Goal: Use online tool/utility: Utilize a website feature to perform a specific function

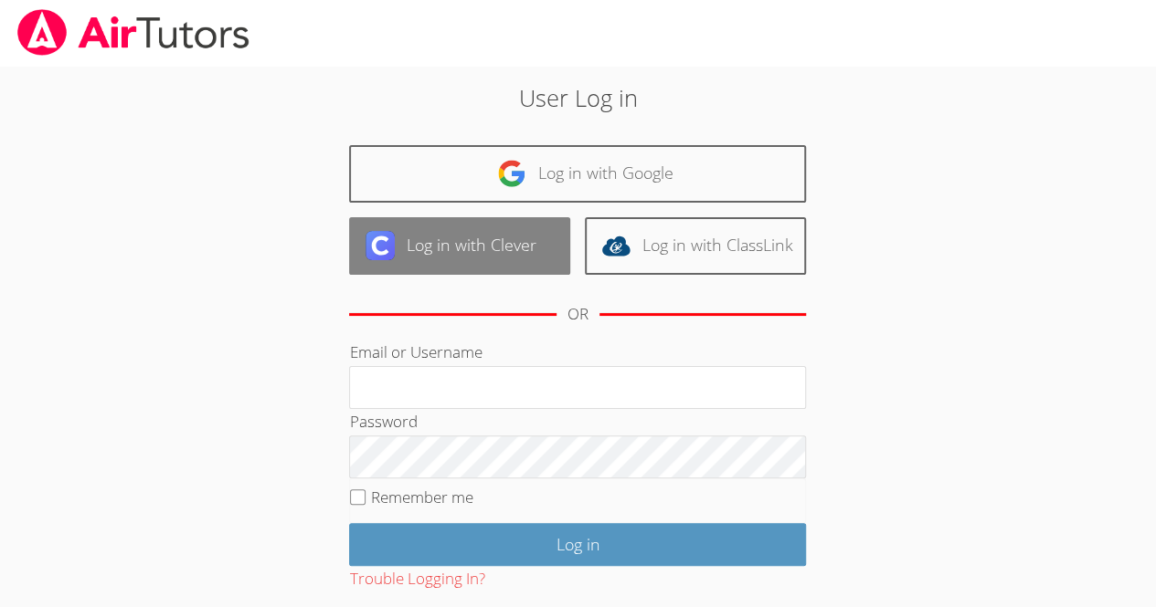
click at [508, 250] on link "Log in with Clever" at bounding box center [459, 246] width 221 height 58
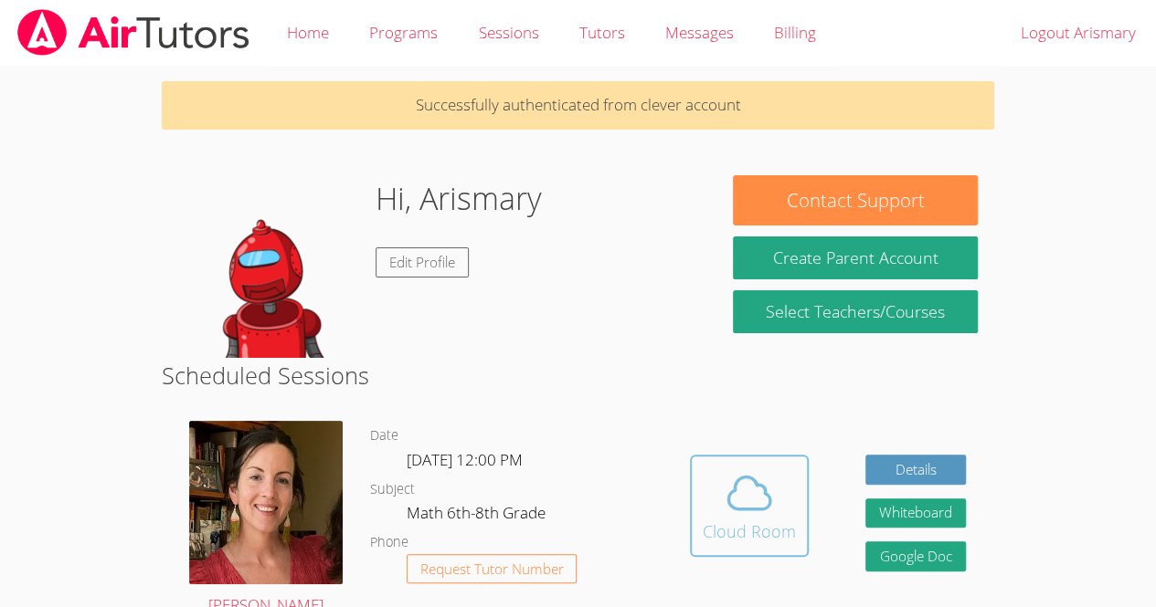
click at [756, 517] on icon at bounding box center [749, 493] width 51 height 51
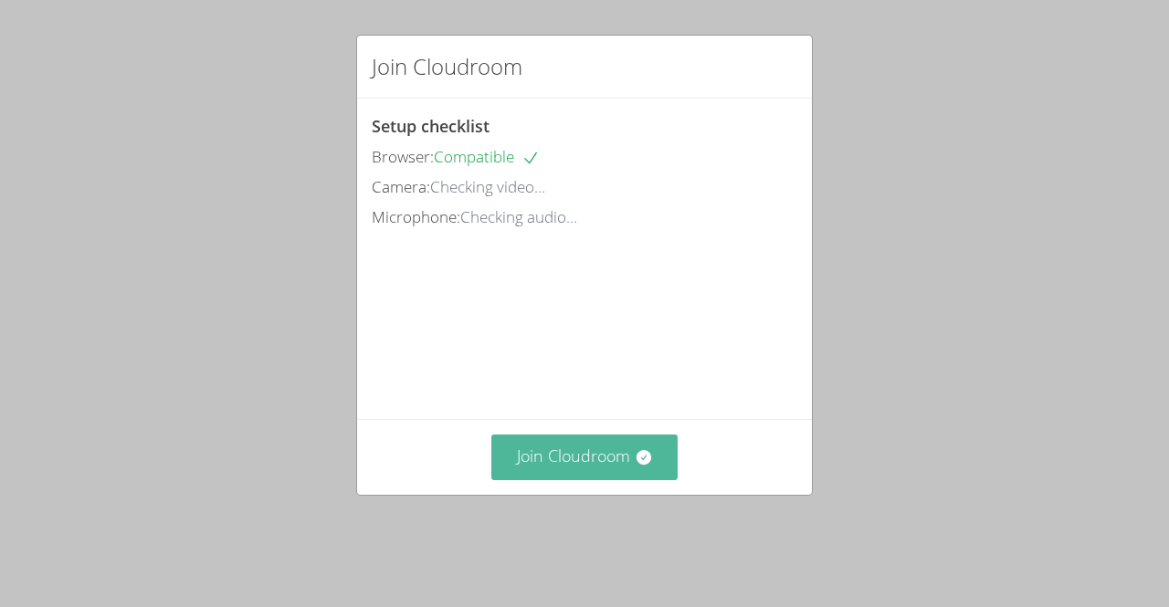
click at [596, 480] on button "Join Cloudroom" at bounding box center [584, 457] width 187 height 45
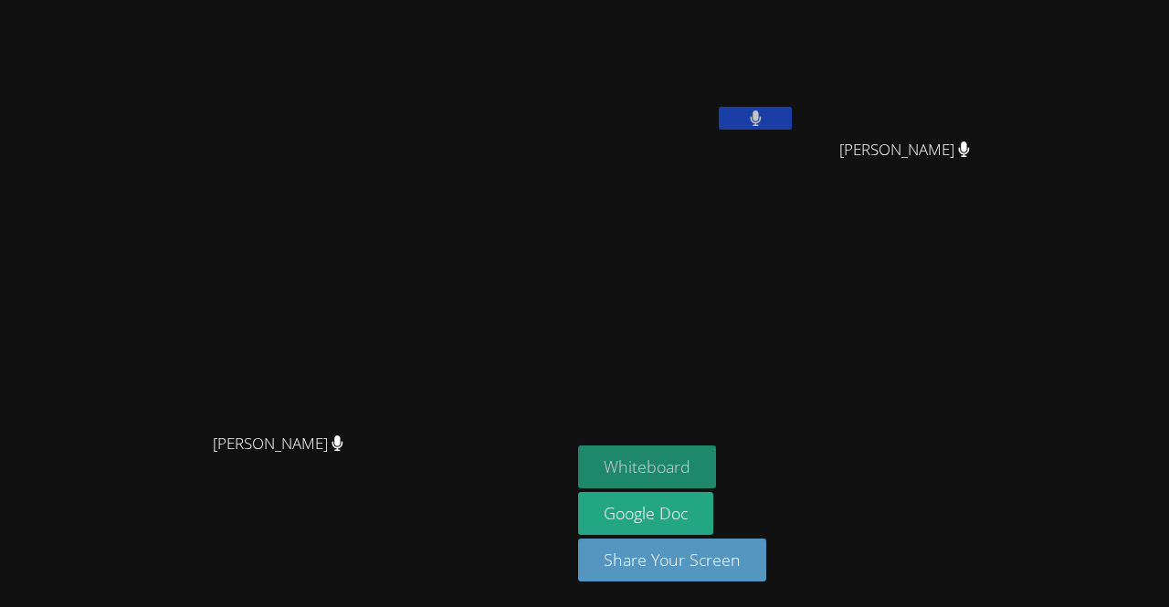
click at [716, 485] on button "Whiteboard" at bounding box center [647, 467] width 138 height 43
click at [792, 115] on button at bounding box center [755, 118] width 73 height 23
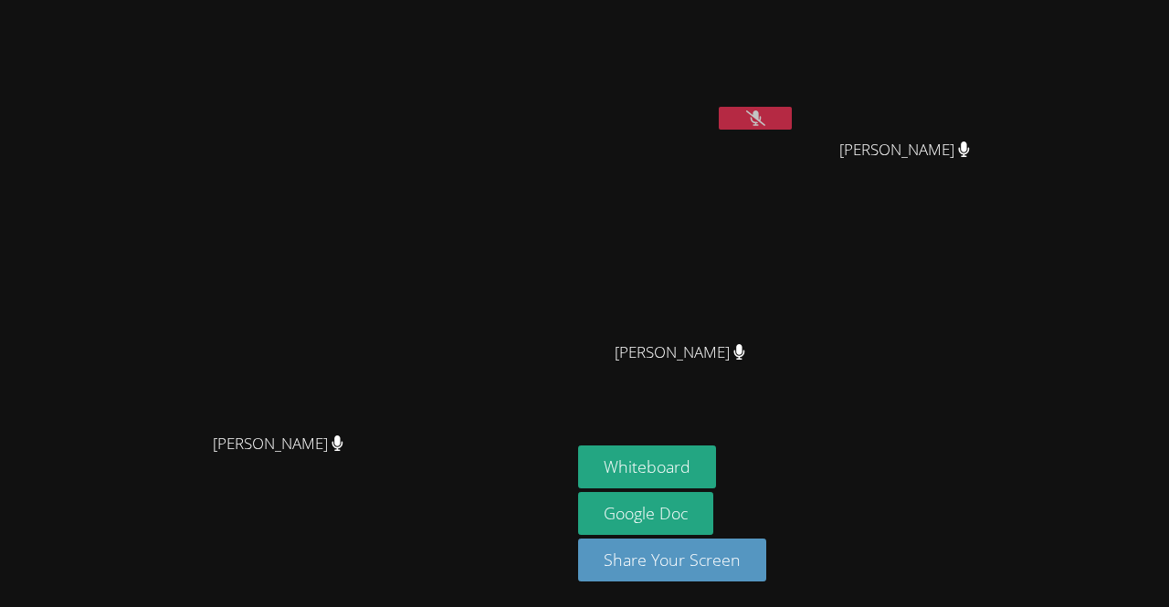
click at [792, 127] on button at bounding box center [755, 118] width 73 height 23
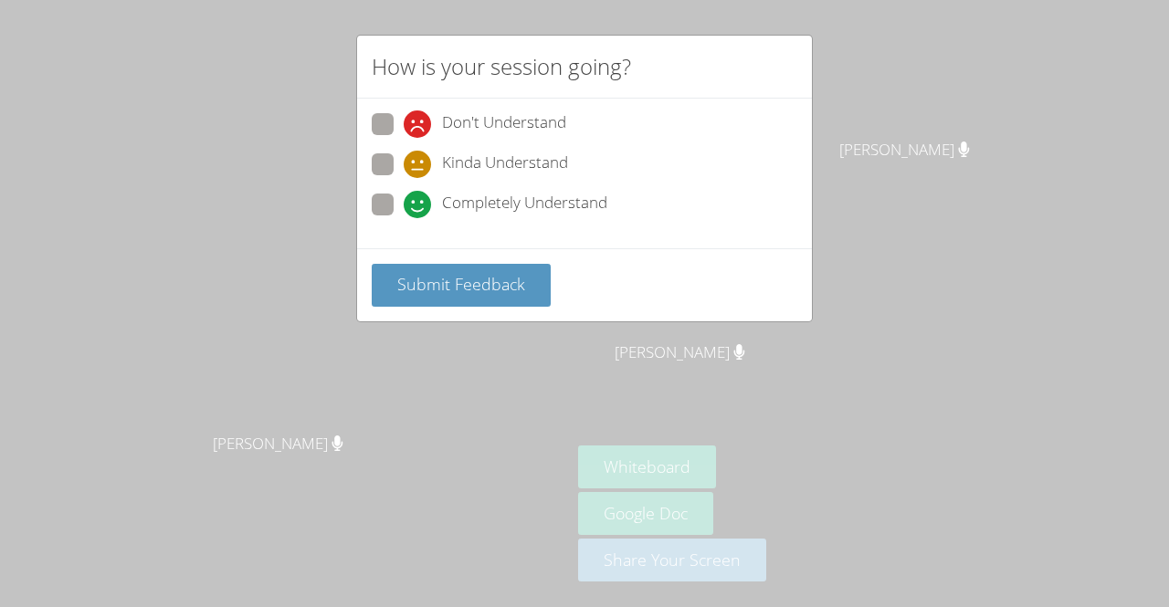
click at [540, 193] on span "Completely Understand" at bounding box center [524, 204] width 165 height 27
click at [419, 194] on input "Completely Understand" at bounding box center [412, 202] width 16 height 16
radio input "true"
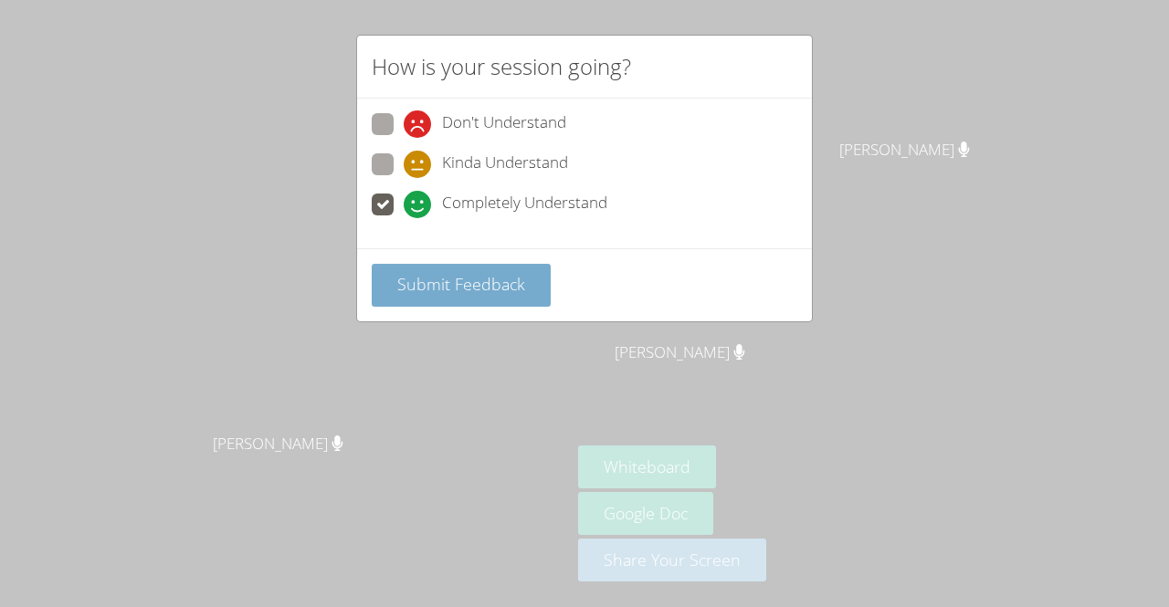
click at [481, 273] on span "Submit Feedback" at bounding box center [461, 284] width 128 height 22
